Goal: Navigation & Orientation: Find specific page/section

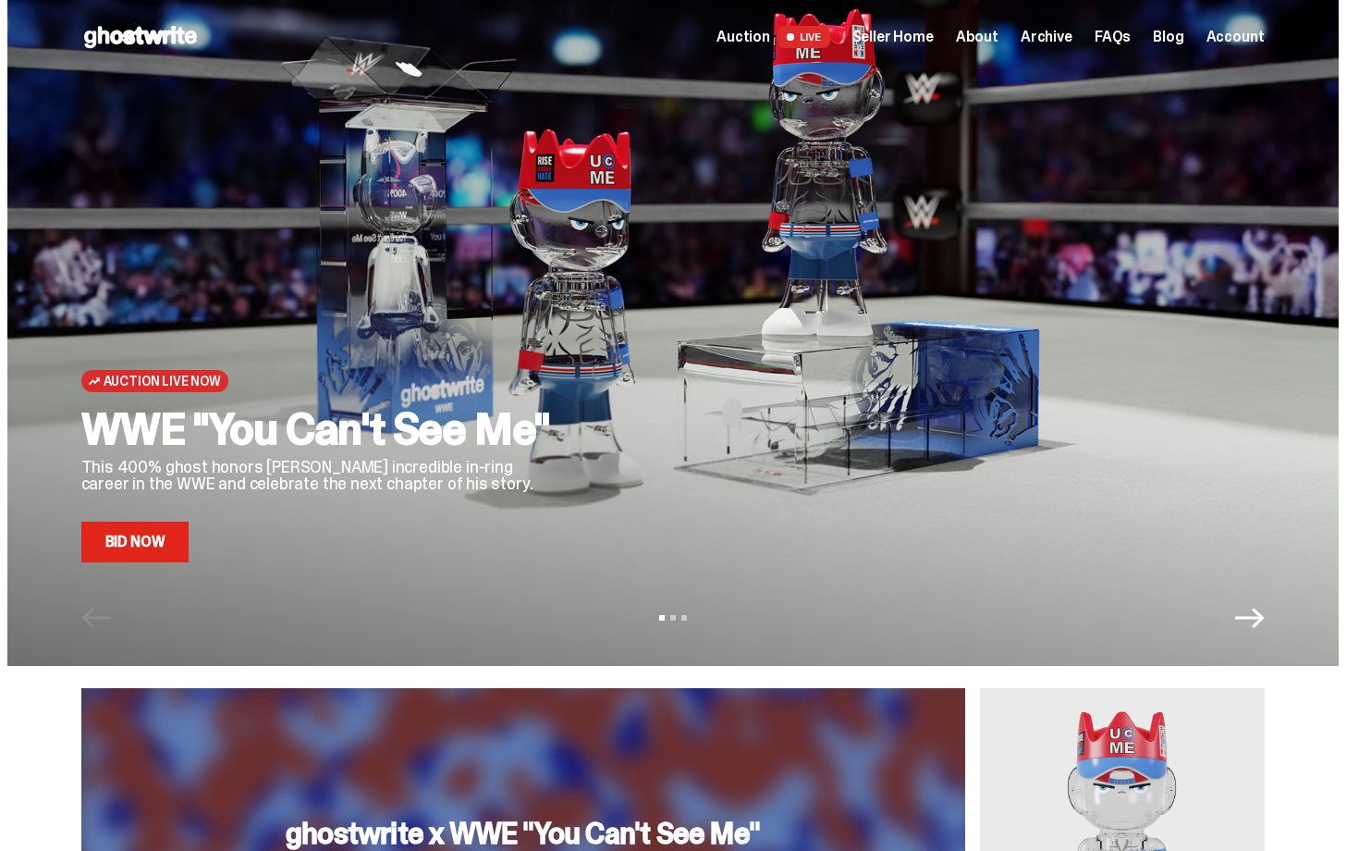
click at [110, 537] on link "Bid Now" at bounding box center [135, 542] width 108 height 41
